Goal: Information Seeking & Learning: Find specific fact

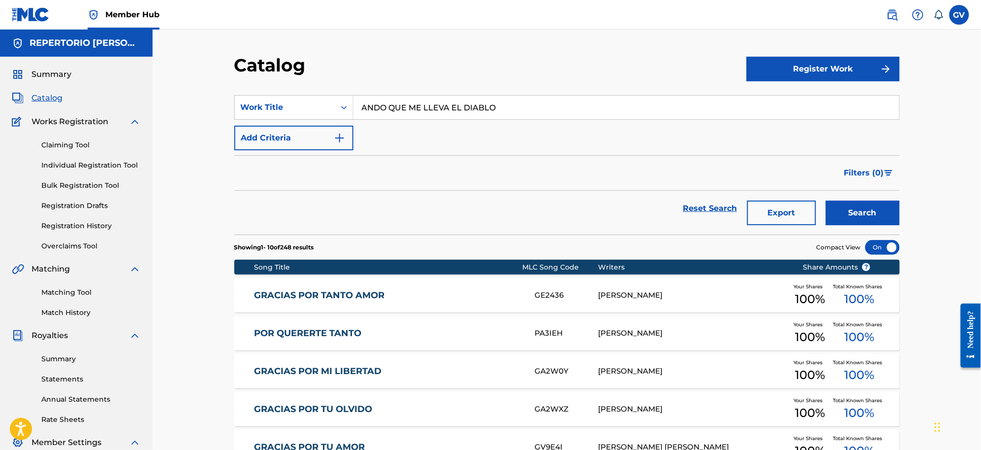
click at [826, 200] on button "Search" at bounding box center [863, 212] width 74 height 25
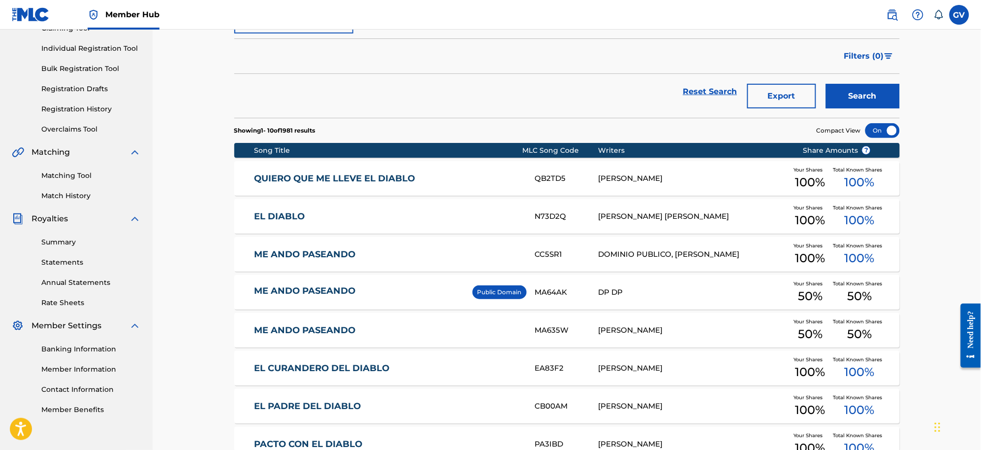
scroll to position [55, 0]
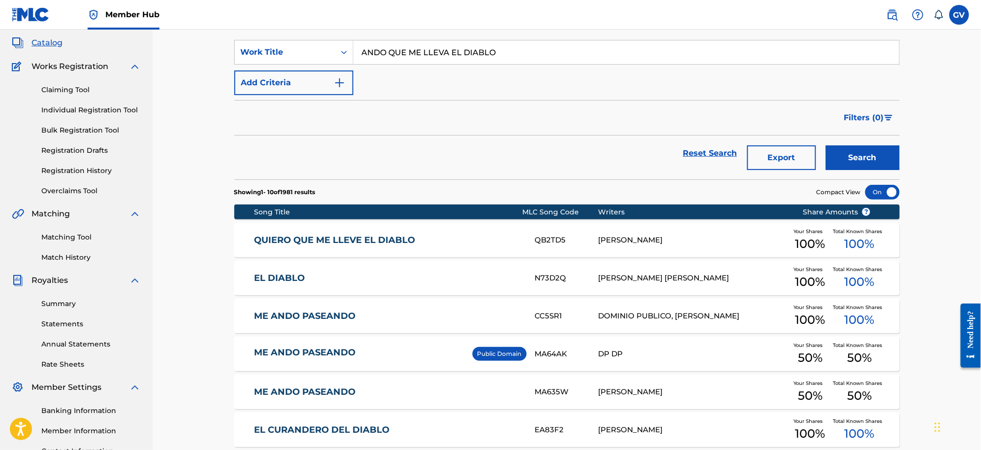
click at [521, 52] on input "ANDO QUE ME LLEVA EL DIABLO" at bounding box center [627, 52] width 546 height 24
click at [826, 145] on button "Search" at bounding box center [863, 157] width 74 height 25
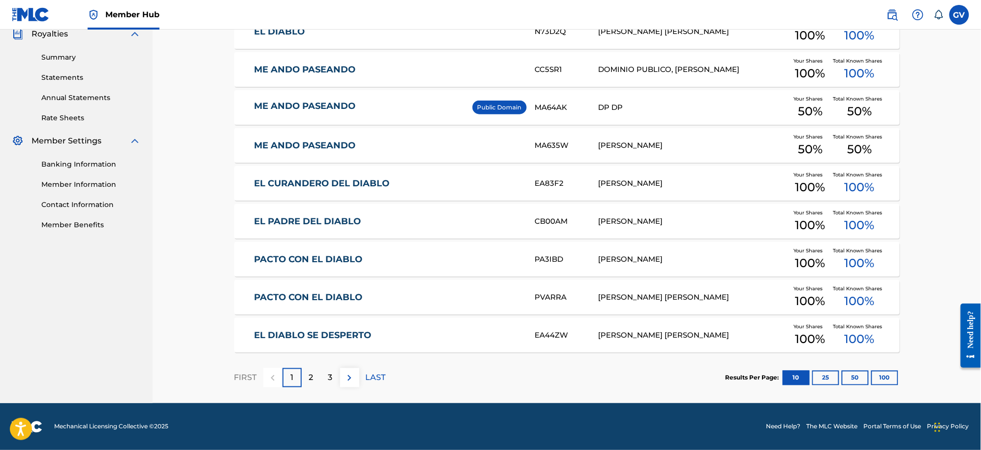
scroll to position [0, 0]
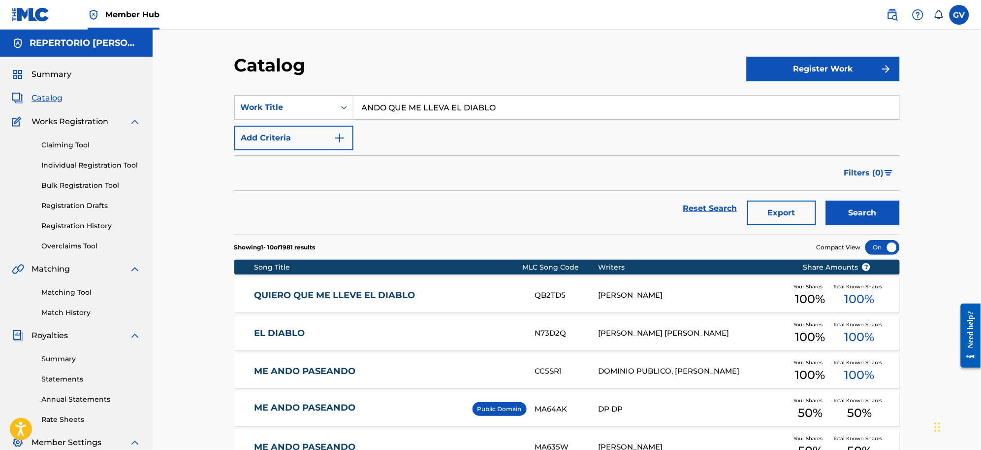
click at [43, 97] on span "Catalog" at bounding box center [47, 98] width 31 height 12
drag, startPoint x: 523, startPoint y: 109, endPoint x: 345, endPoint y: 101, distance: 178.4
click at [345, 101] on div "SearchWithCriteriaf0fc72ee-2f62-4041-ad37-465993f93e46 Work Title ANDO QUE ME L…" at bounding box center [567, 107] width 666 height 25
type input "ANDO QUE ME"
click at [826, 200] on button "Search" at bounding box center [863, 212] width 74 height 25
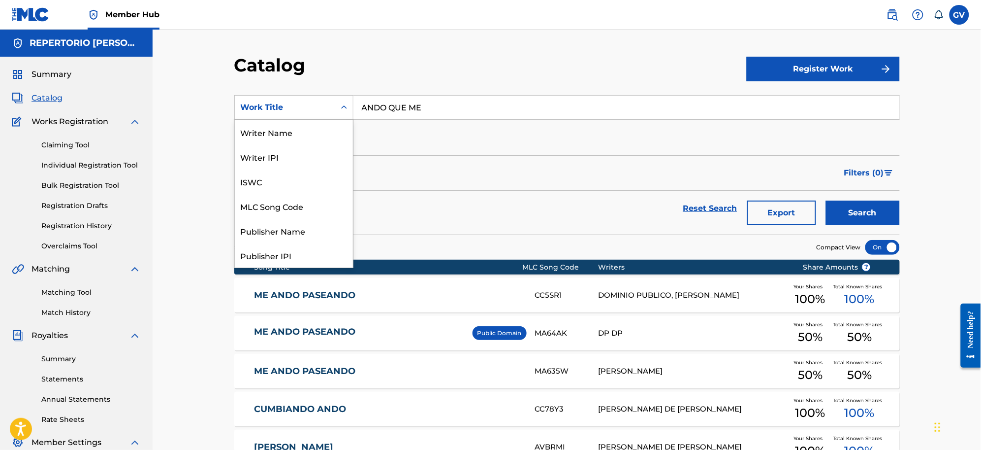
click at [345, 106] on icon "Search Form" at bounding box center [344, 107] width 10 height 10
click at [291, 129] on div "Writer Name" at bounding box center [294, 132] width 118 height 25
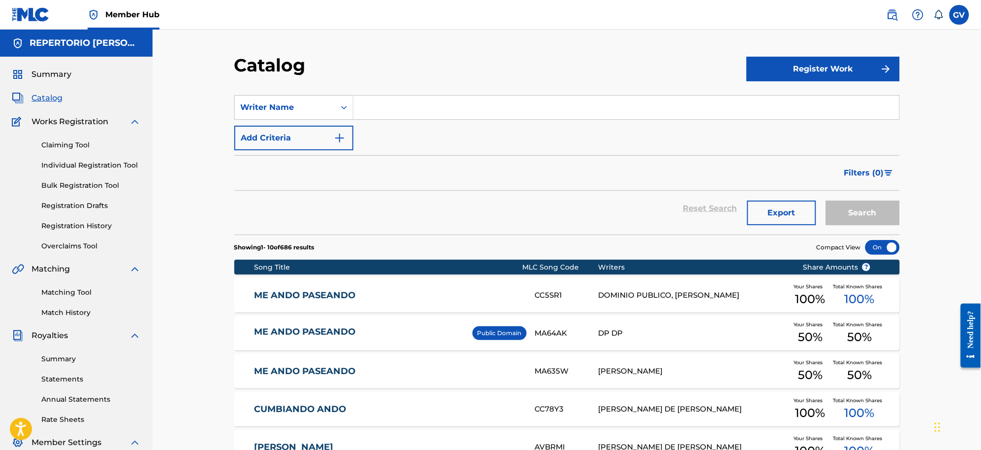
click at [400, 104] on input "Search Form" at bounding box center [627, 108] width 546 height 24
click at [377, 112] on input "Search Form" at bounding box center [627, 108] width 546 height 24
type input "[PERSON_NAME] [PERSON_NAME]"
click at [826, 200] on button "Search" at bounding box center [863, 212] width 74 height 25
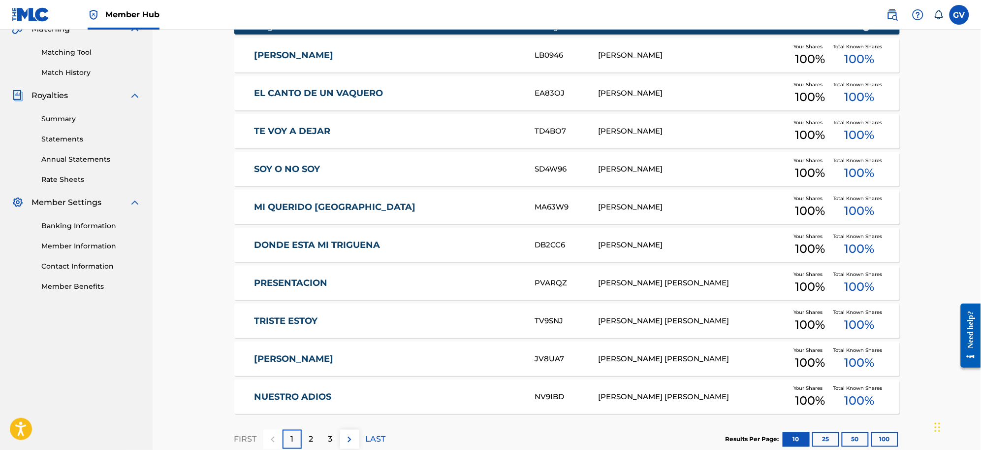
scroll to position [301, 0]
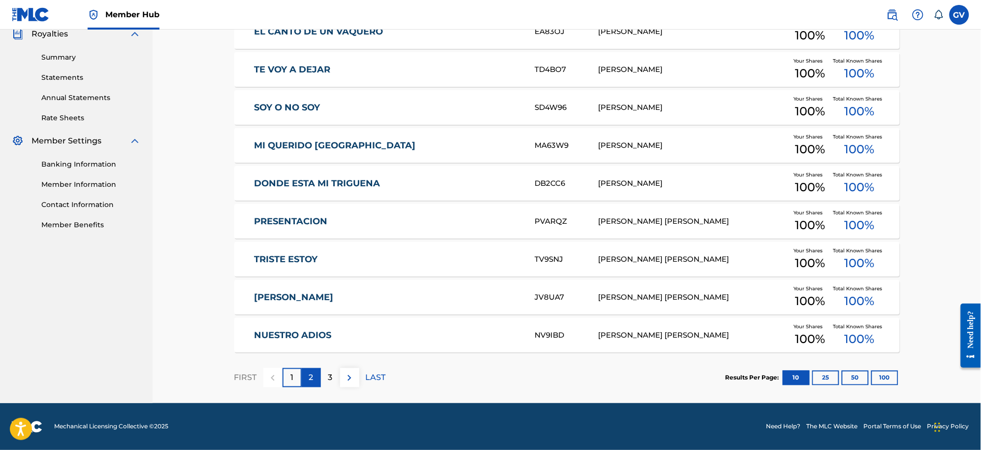
click at [311, 373] on p "2" at bounding box center [311, 378] width 4 height 12
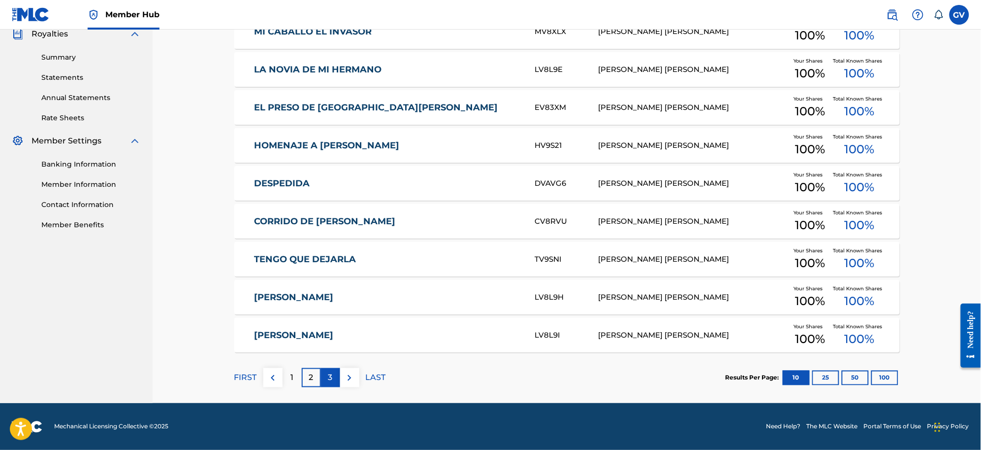
click at [330, 378] on p "3" at bounding box center [330, 378] width 4 height 12
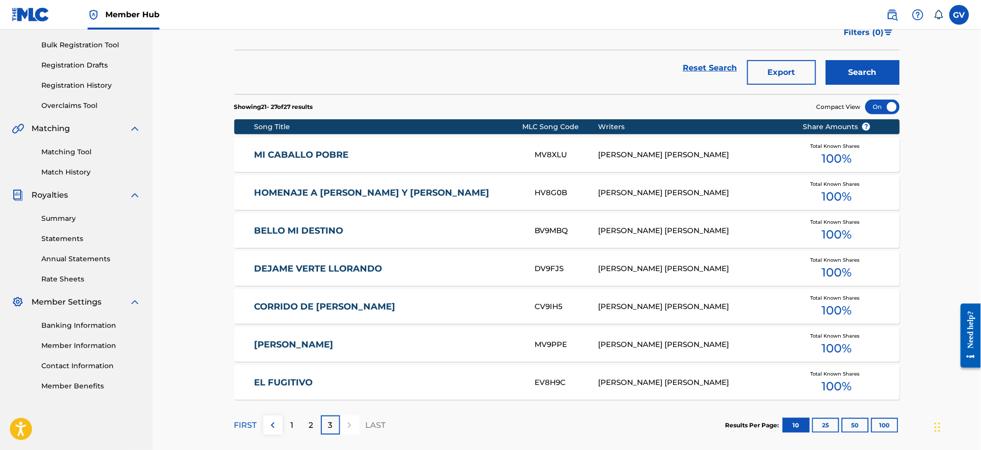
scroll to position [188, 0]
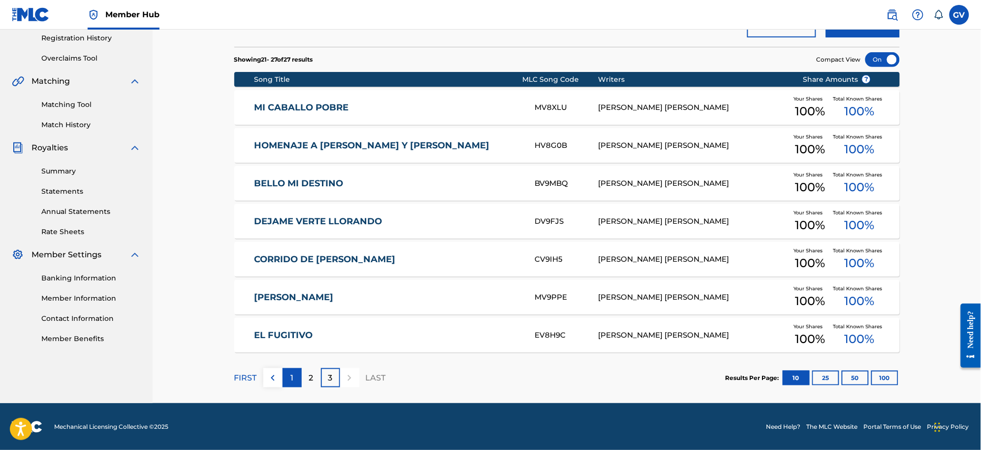
click at [294, 378] on div "1" at bounding box center [292, 377] width 19 height 19
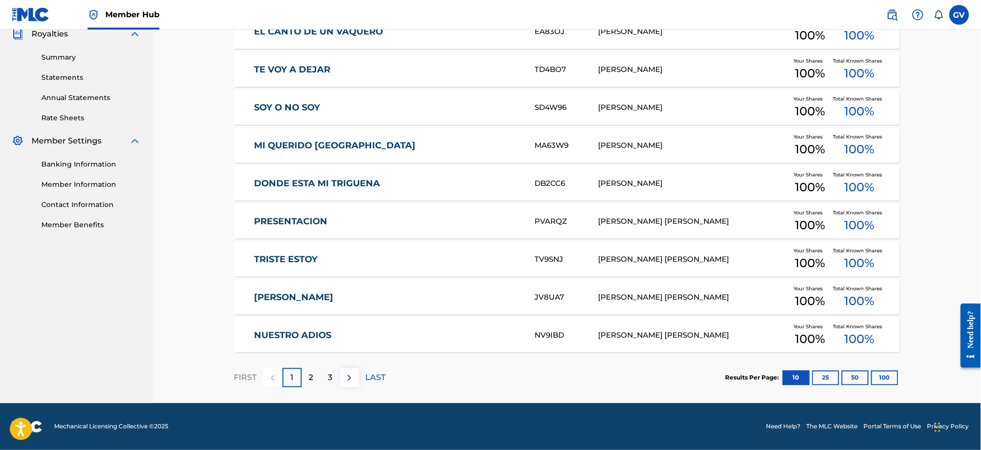
scroll to position [0, 0]
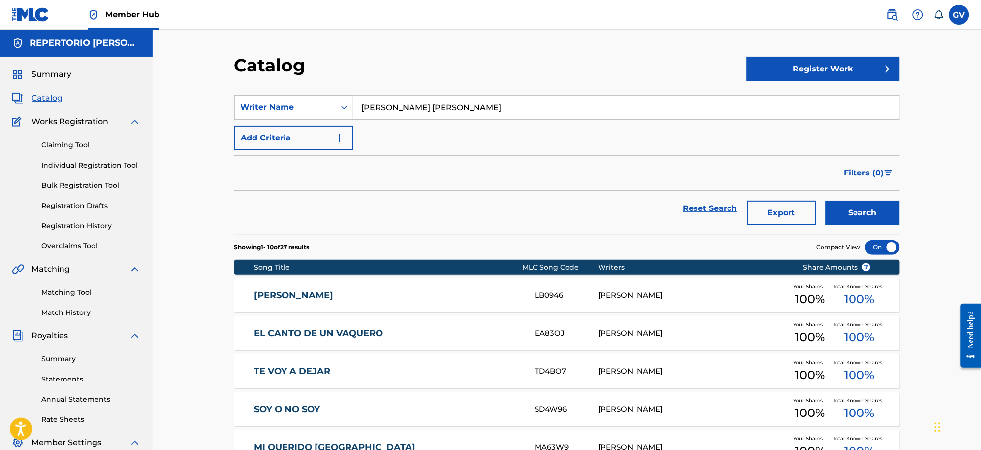
click at [53, 95] on span "Catalog" at bounding box center [47, 98] width 31 height 12
click at [346, 106] on icon "Search Form" at bounding box center [344, 107] width 6 height 3
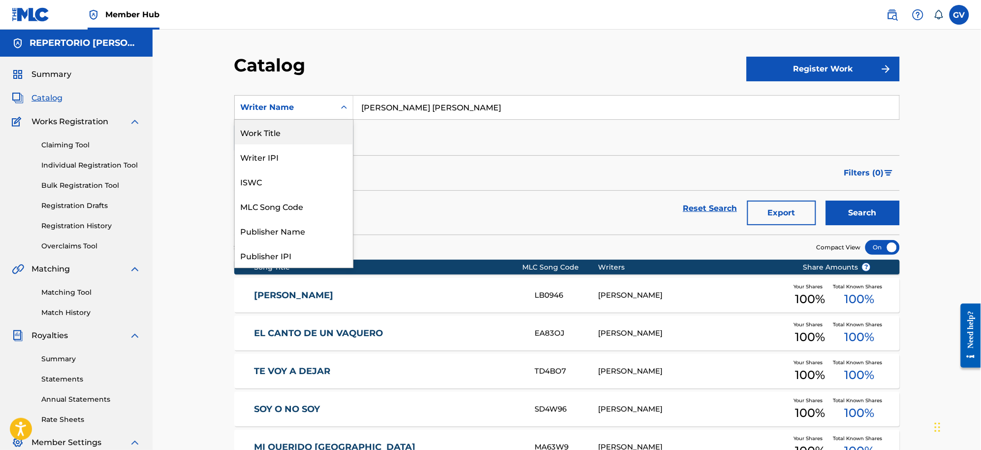
click at [262, 130] on div "Work Title" at bounding box center [294, 132] width 118 height 25
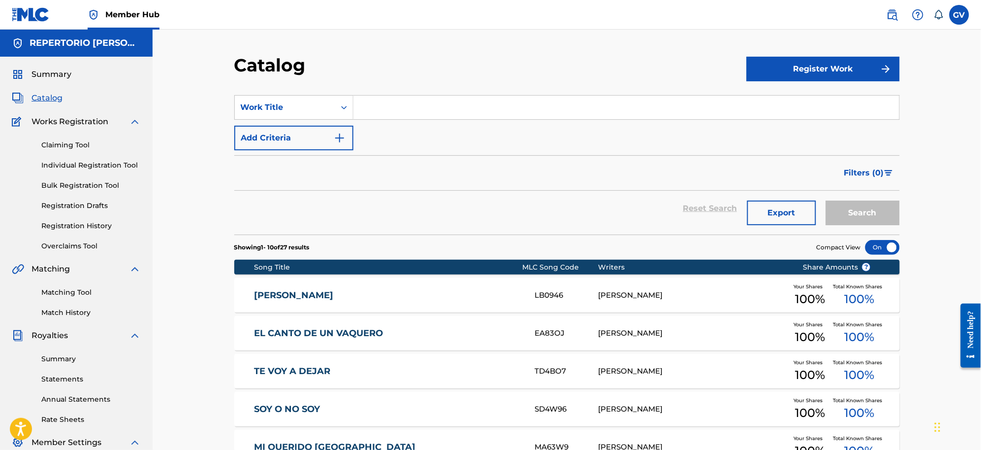
click at [394, 107] on input "Search Form" at bounding box center [627, 108] width 546 height 24
paste input "ANDO QUE ME LLEVA EL DIABLO"
type input "ANDO QUE ME LLEVA EL DIABLO"
click at [826, 200] on button "Search" at bounding box center [863, 212] width 74 height 25
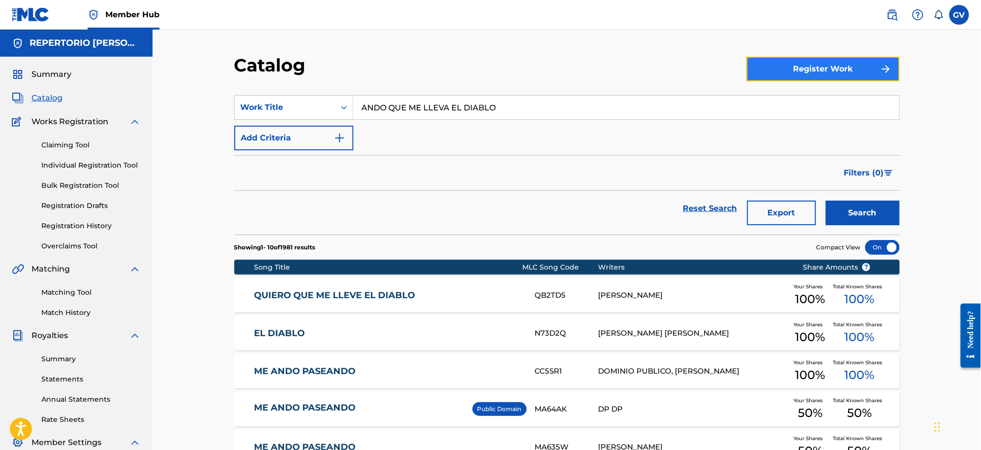
click at [801, 63] on button "Register Work" at bounding box center [823, 69] width 153 height 25
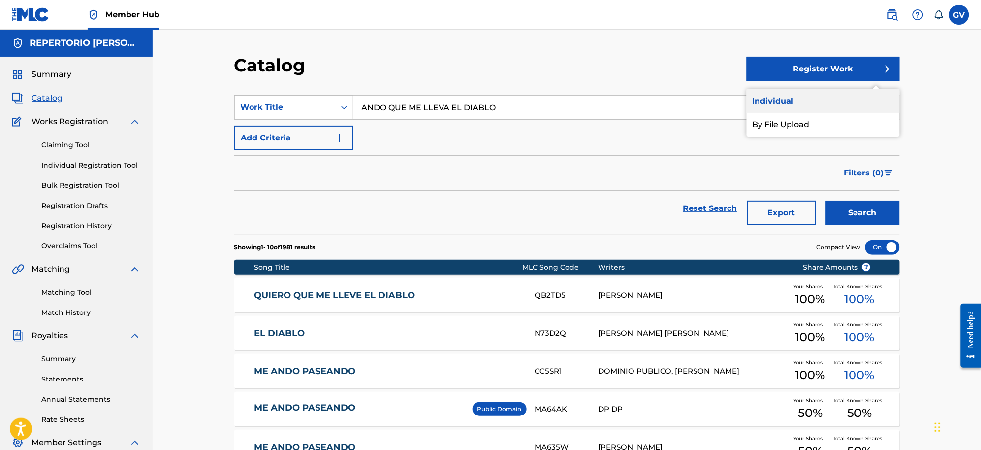
click at [773, 97] on link "Individual" at bounding box center [823, 101] width 153 height 24
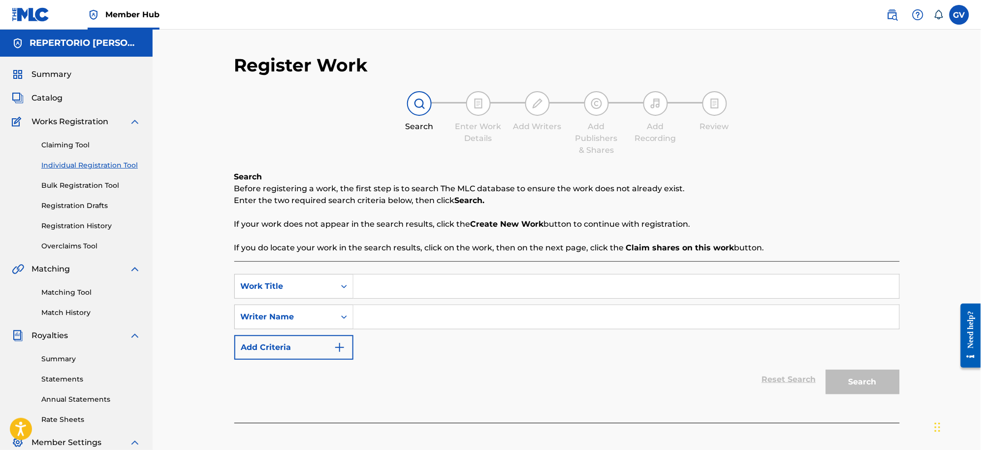
click at [378, 287] on input "Search Form" at bounding box center [627, 286] width 546 height 24
paste input "ANDO QUE ME LLEVA EL DIABLO"
type input "ANDO QUE ME LLEVA EL DIABLO"
click at [372, 316] on input "Search Form" at bounding box center [627, 317] width 546 height 24
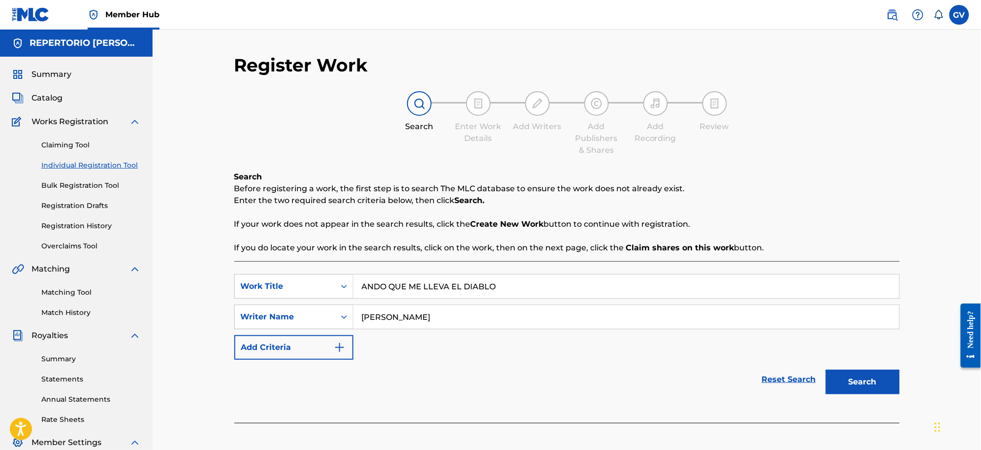
type input "[PERSON_NAME]"
click at [826, 369] on button "Search" at bounding box center [863, 381] width 74 height 25
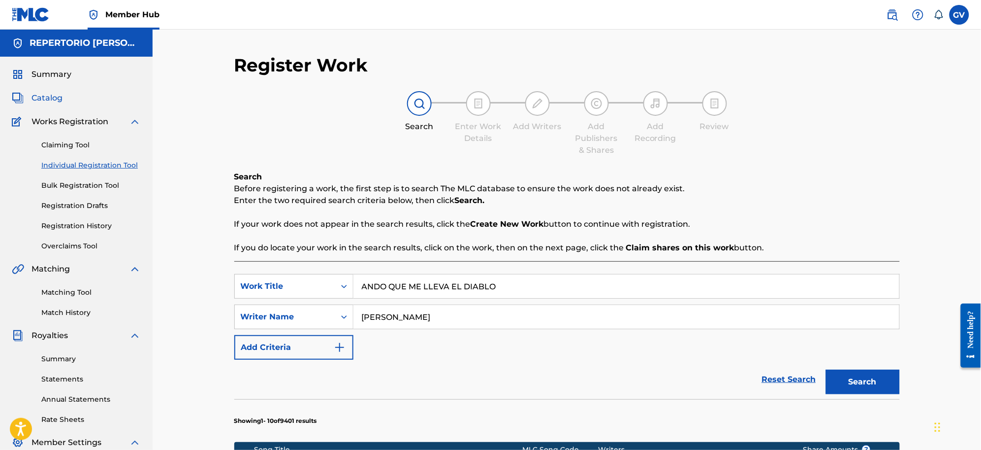
click at [45, 96] on span "Catalog" at bounding box center [47, 98] width 31 height 12
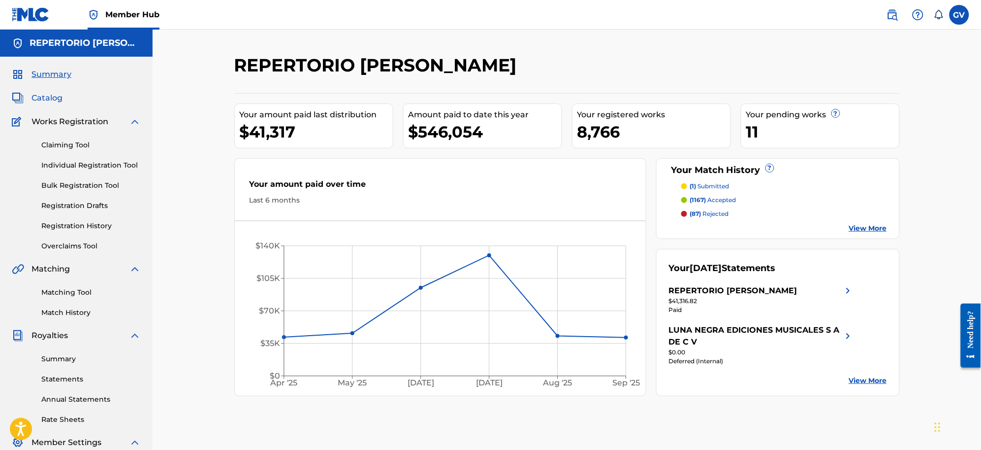
click at [49, 97] on span "Catalog" at bounding box center [47, 98] width 31 height 12
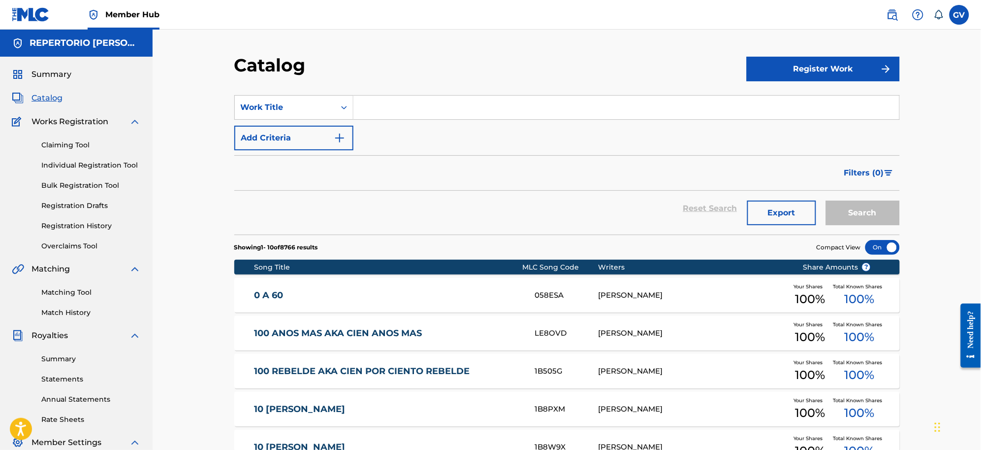
click at [385, 101] on input "Search Form" at bounding box center [627, 108] width 546 height 24
type input "ANDO QUE ME LLEVA"
click at [826, 200] on button "Search" at bounding box center [863, 212] width 74 height 25
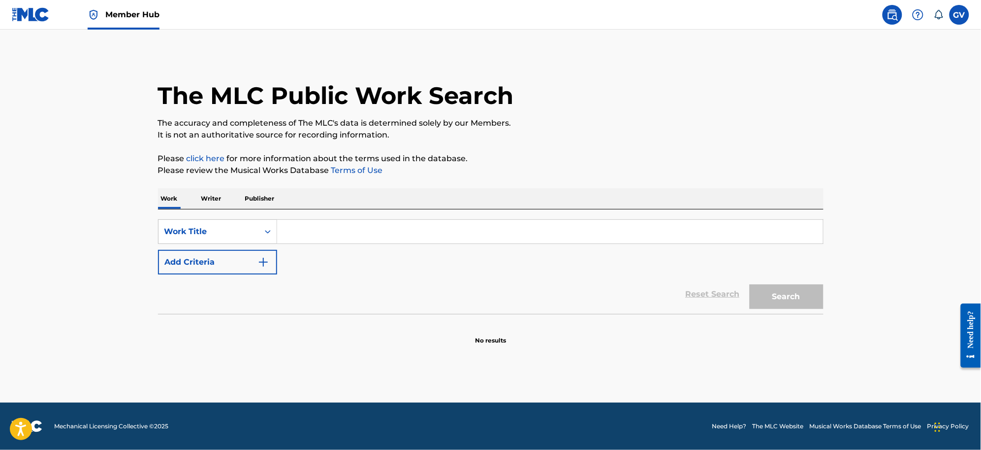
click at [299, 228] on input "Search Form" at bounding box center [550, 232] width 546 height 24
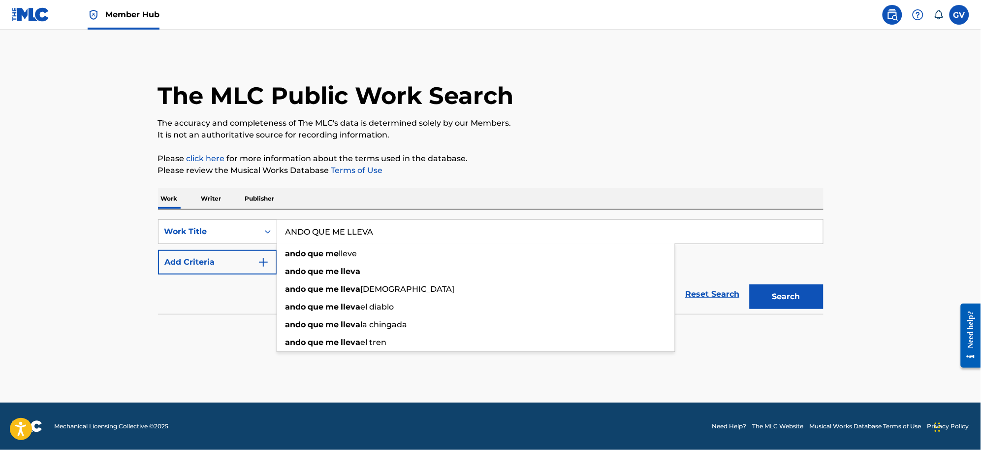
click at [750, 284] on button "Search" at bounding box center [787, 296] width 74 height 25
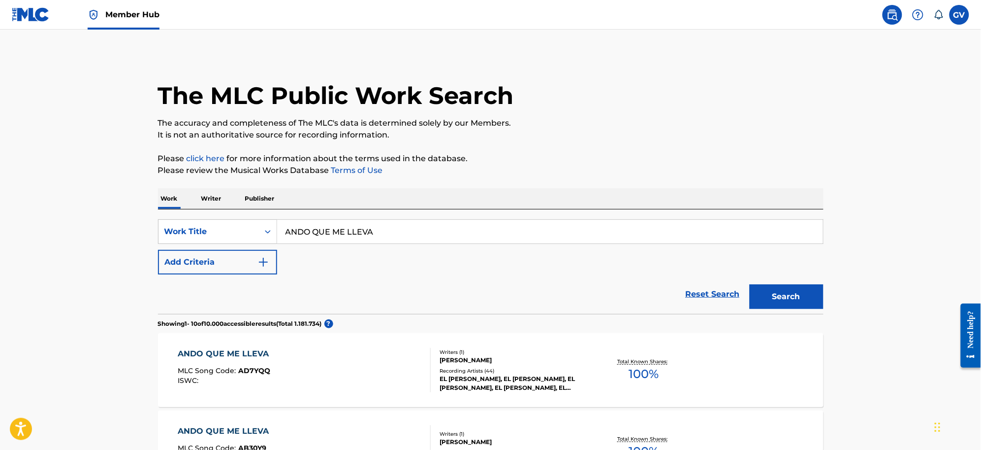
click at [380, 230] on input "ANDO QUE ME LLEVA" at bounding box center [550, 232] width 546 height 24
type input "ANDO QUE ME LLEVA EL DIABLO"
click at [750, 284] on button "Search" at bounding box center [787, 296] width 74 height 25
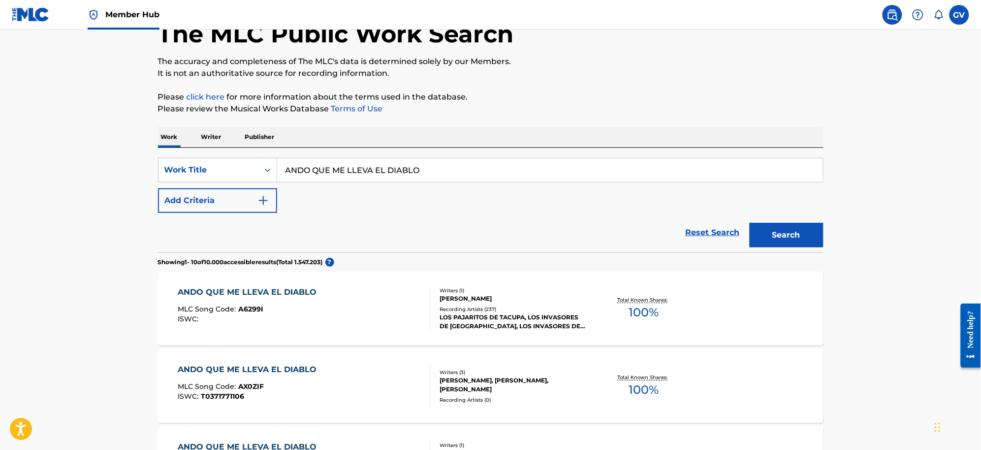
scroll to position [123, 0]
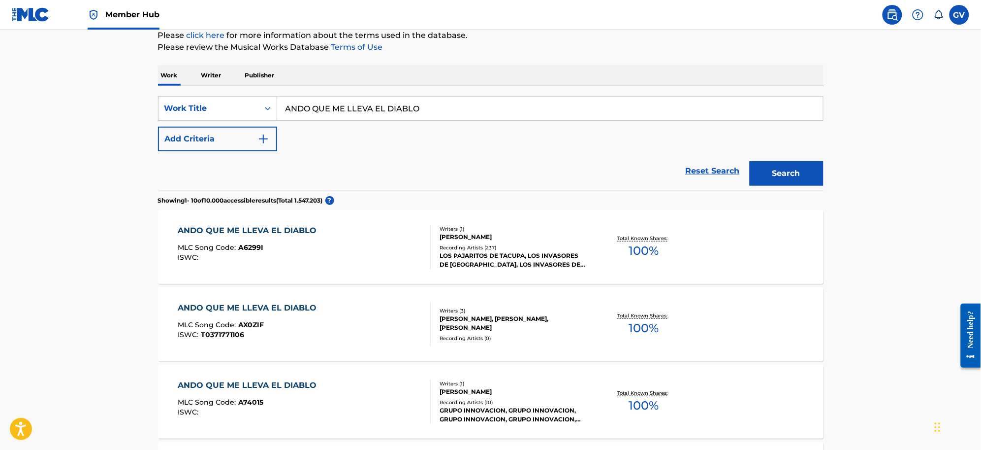
click at [249, 227] on div "ANDO QUE ME LLEVA EL DIABLO" at bounding box center [250, 231] width 144 height 12
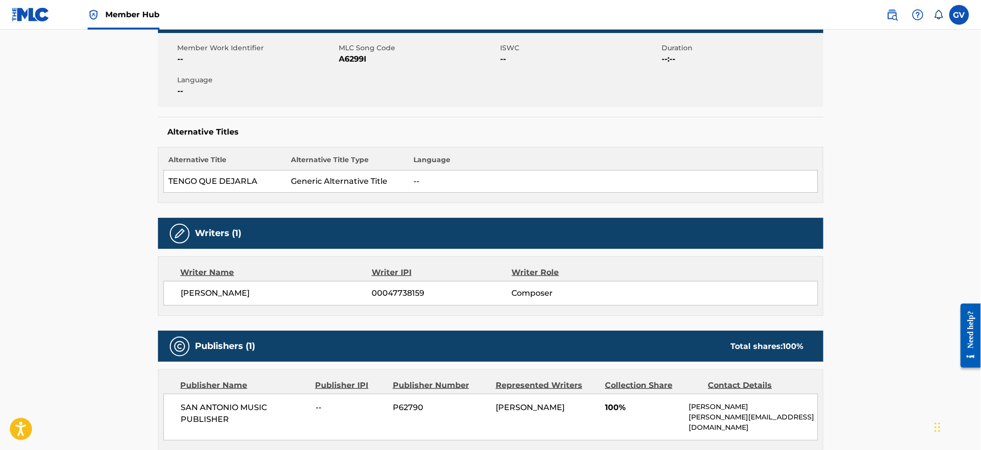
scroll to position [358, 0]
